Goal: Task Accomplishment & Management: Manage account settings

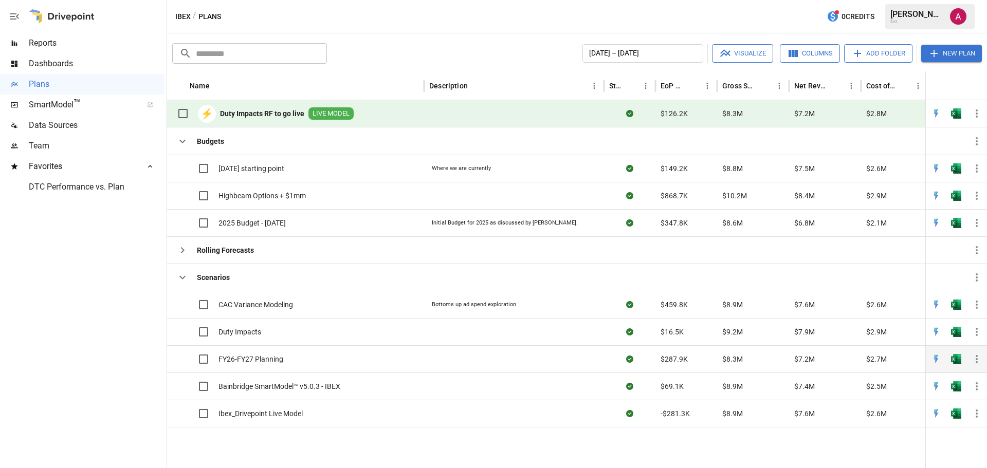
click at [313, 364] on div "FY26-FY27 Planning" at bounding box center [295, 358] width 257 height 27
click at [318, 362] on div "FY26-FY27 Planning" at bounding box center [295, 358] width 257 height 27
click at [980, 387] on icon "button" at bounding box center [977, 386] width 12 height 12
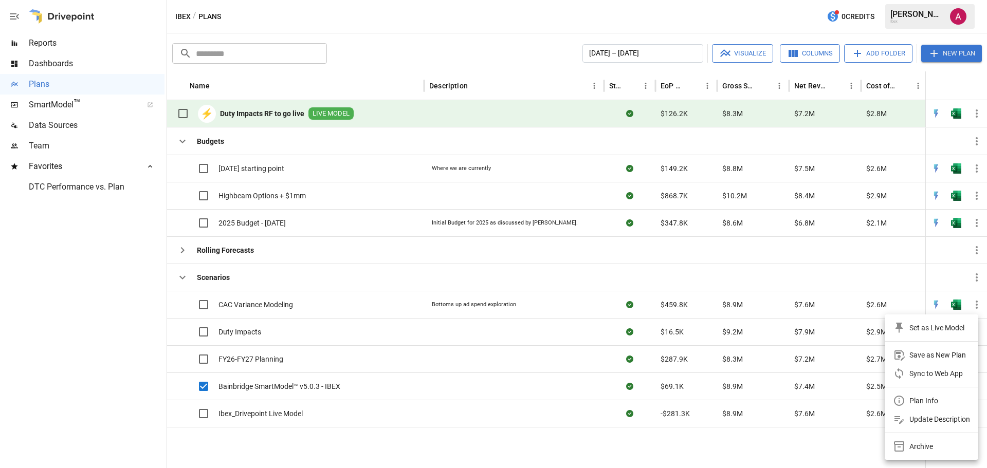
click at [552, 436] on div at bounding box center [493, 234] width 987 height 468
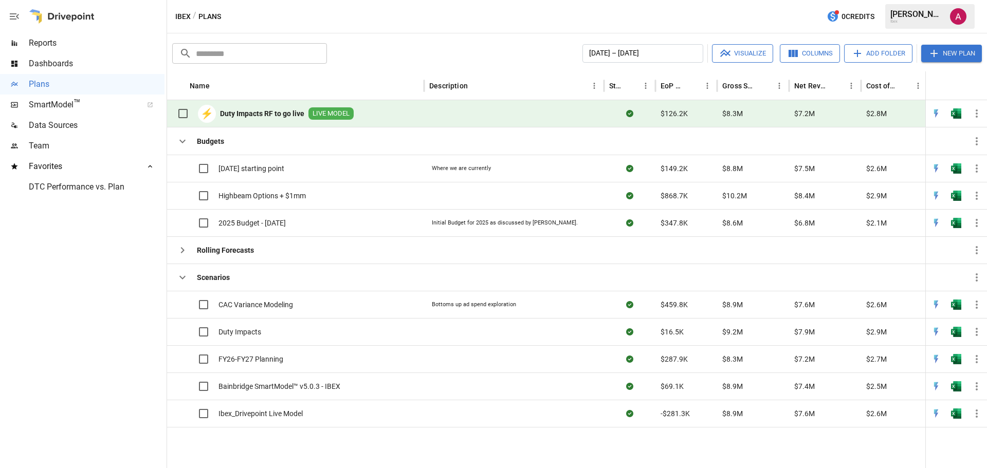
click at [876, 58] on button "Add Folder" at bounding box center [878, 53] width 68 height 19
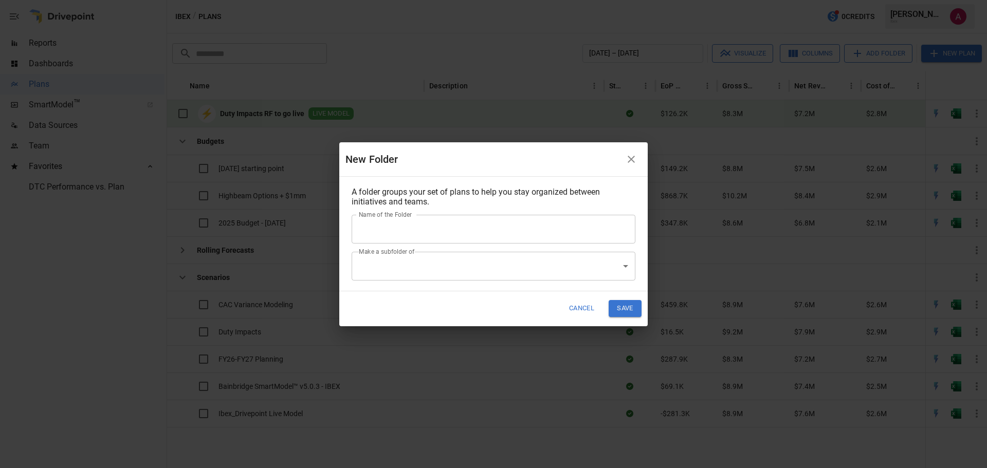
click at [425, 241] on input "Name of the Folder" at bounding box center [494, 229] width 284 height 29
type input "*****"
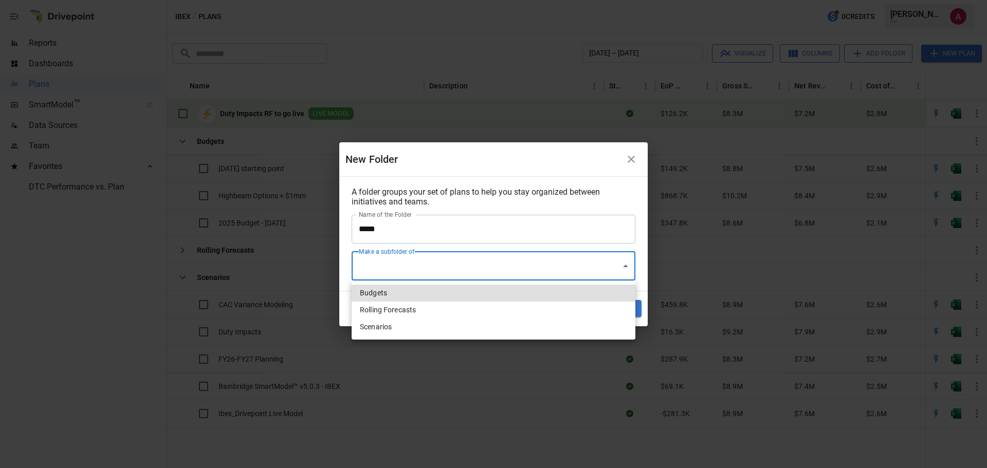
click at [412, 0] on body "Reports Dashboards Plans SmartModel ™ Data Sources Team Favorites DTC Performan…" at bounding box center [493, 0] width 987 height 0
click at [393, 327] on li "Scenarios" at bounding box center [494, 327] width 284 height 17
type input "**********"
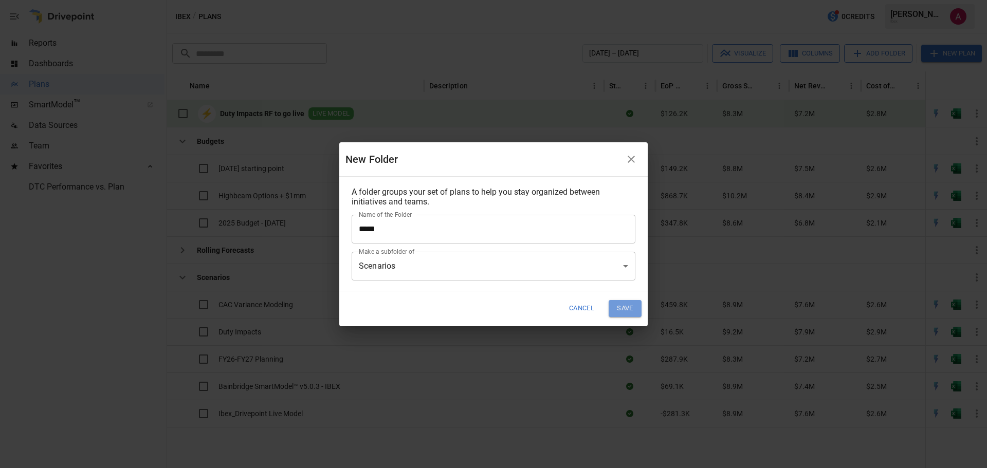
click at [630, 310] on button "Save" at bounding box center [625, 308] width 33 height 17
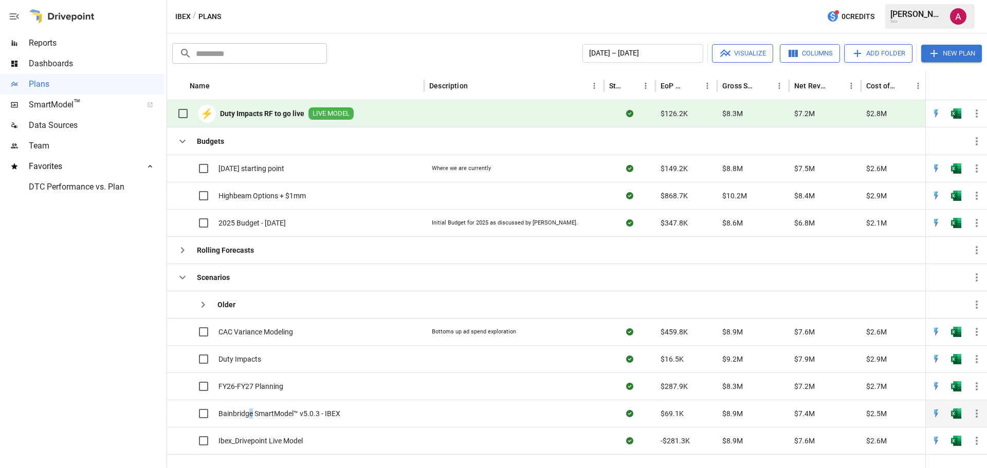
drag, startPoint x: 251, startPoint y: 410, endPoint x: 241, endPoint y: 415, distance: 10.8
click at [241, 415] on span "Bainbridge SmartModel™ v5.0.3 - IBEX" at bounding box center [279, 414] width 122 height 10
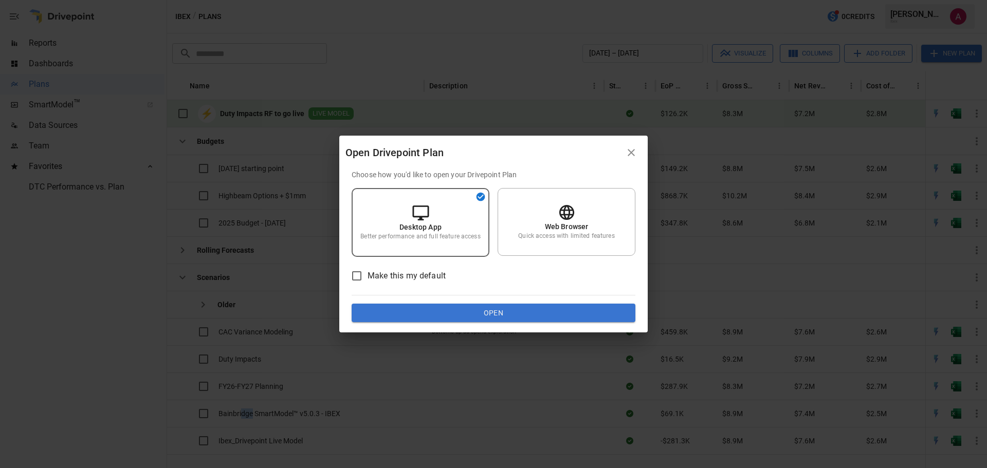
click at [505, 313] on button "Open" at bounding box center [494, 313] width 284 height 19
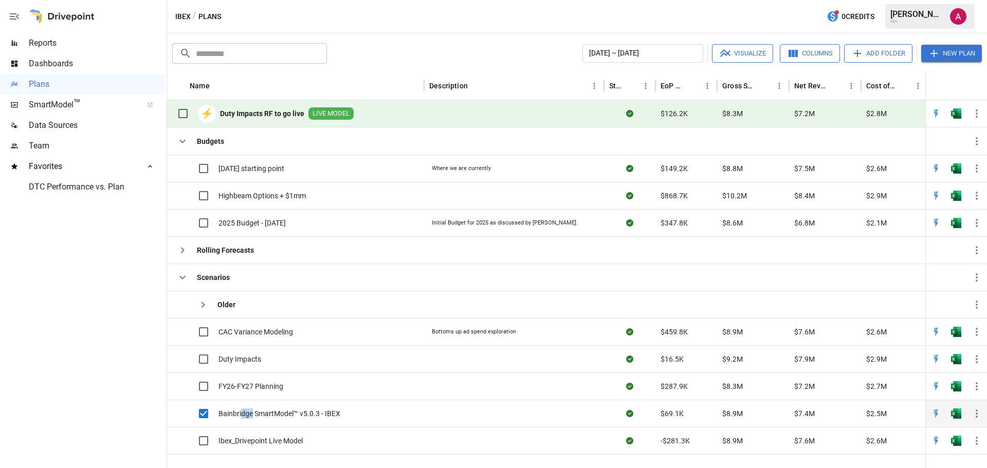
click at [979, 415] on icon "button" at bounding box center [977, 414] width 12 height 12
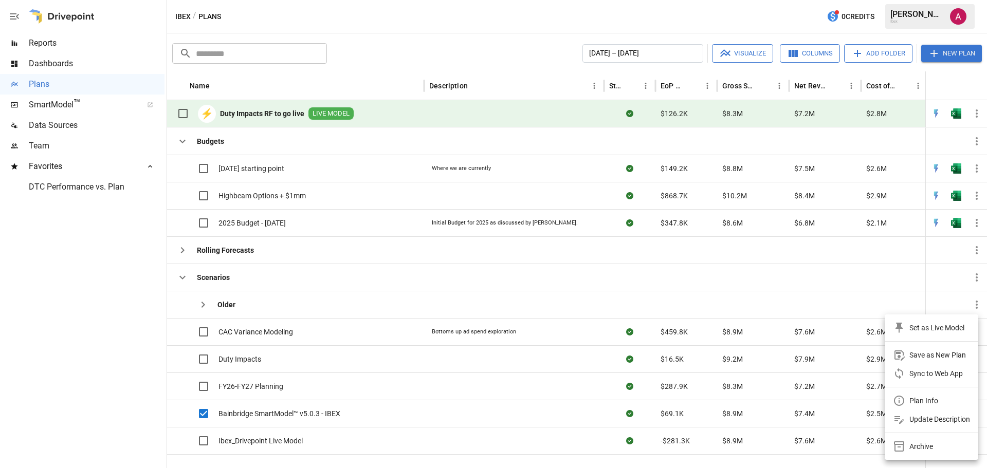
click at [136, 396] on div at bounding box center [493, 234] width 987 height 468
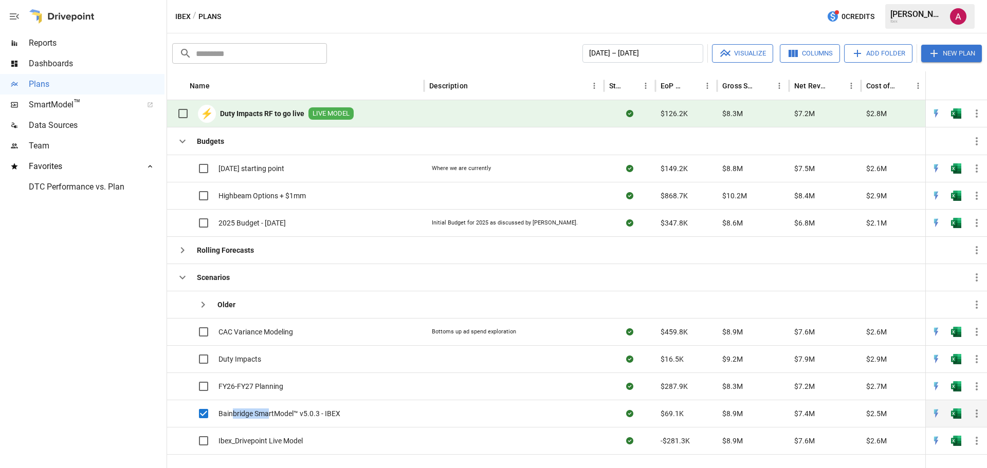
drag, startPoint x: 232, startPoint y: 412, endPoint x: 267, endPoint y: 420, distance: 35.9
click at [267, 420] on div "Bainbridge SmartModel™ v5.0.3 - IBEX" at bounding box center [256, 414] width 168 height 22
click at [204, 305] on icon "button" at bounding box center [204, 305] width 4 height 6
click at [202, 305] on icon "button" at bounding box center [203, 305] width 12 height 12
click at [975, 413] on icon "button" at bounding box center [977, 414] width 12 height 12
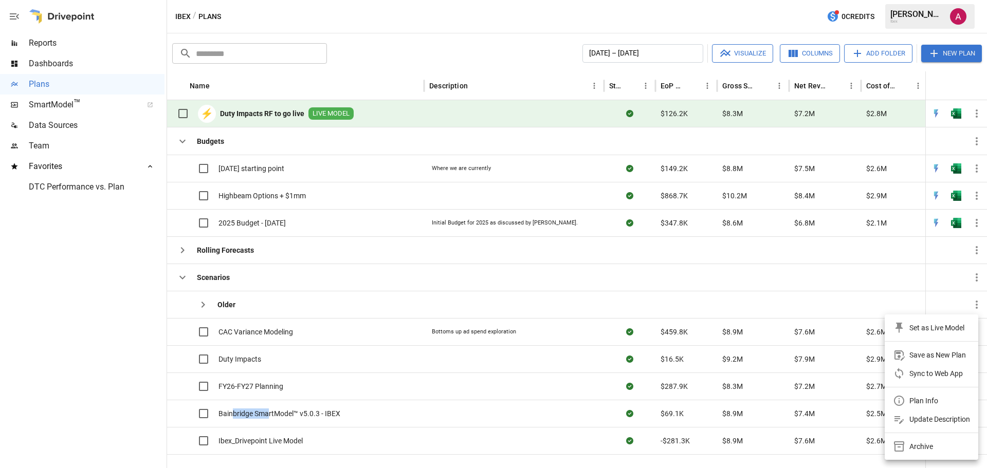
click at [949, 420] on div "Update Description" at bounding box center [939, 419] width 61 height 12
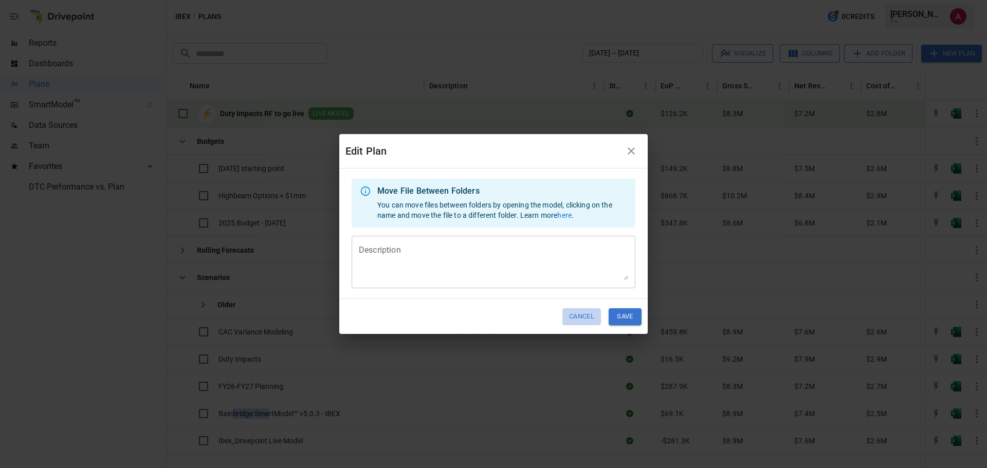
click at [587, 318] on button "Cancel" at bounding box center [581, 316] width 39 height 17
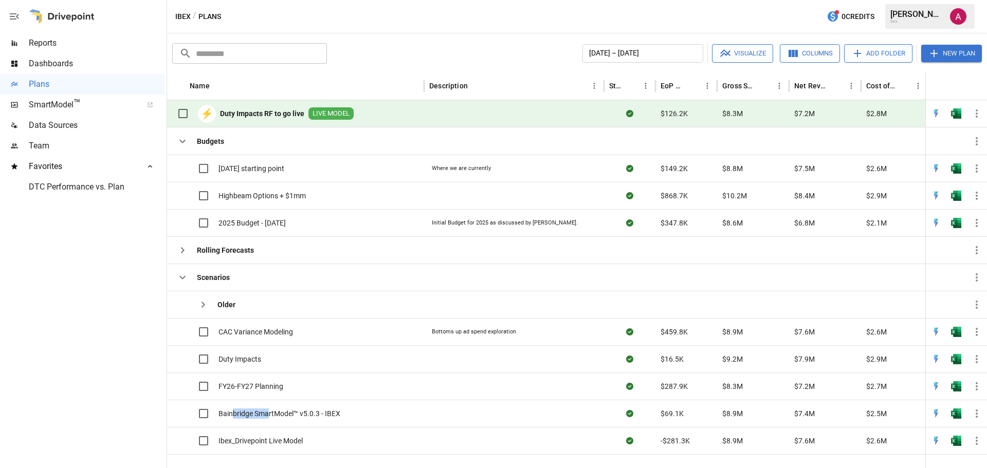
click at [84, 361] on div at bounding box center [82, 332] width 164 height 271
click at [130, 380] on div at bounding box center [82, 332] width 164 height 271
click at [405, 412] on div "Bainbridge SmartModel™ v5.0.3 - IBEX" at bounding box center [295, 413] width 257 height 27
click at [182, 142] on icon "button" at bounding box center [182, 142] width 6 height 4
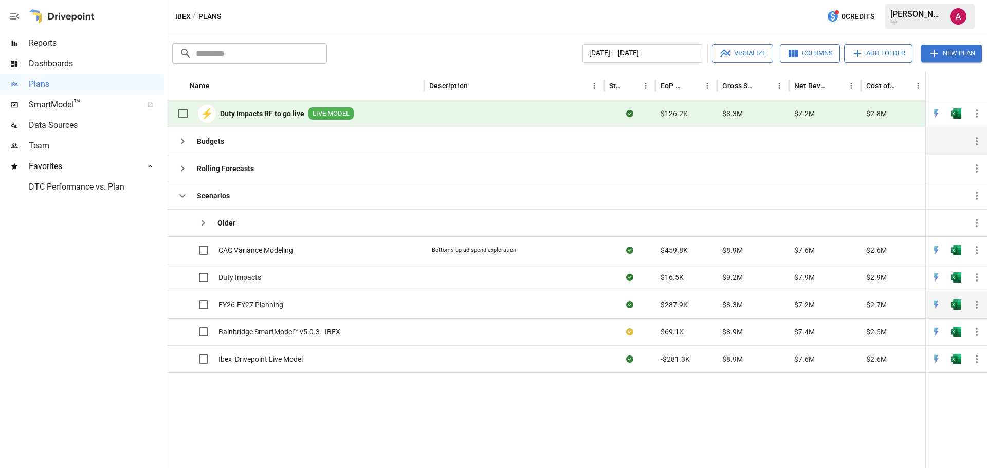
click at [278, 304] on span "FY26-FY27 Planning" at bounding box center [250, 305] width 65 height 10
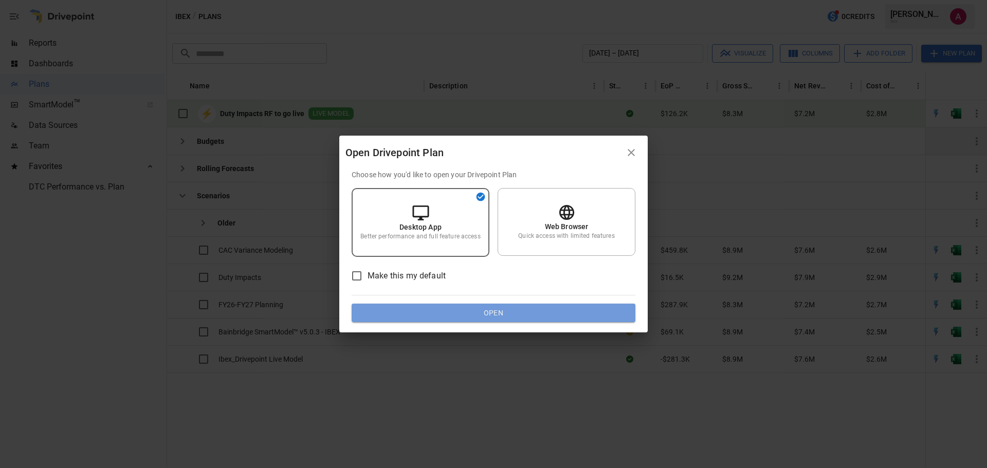
click at [493, 317] on button "Open" at bounding box center [494, 313] width 284 height 19
